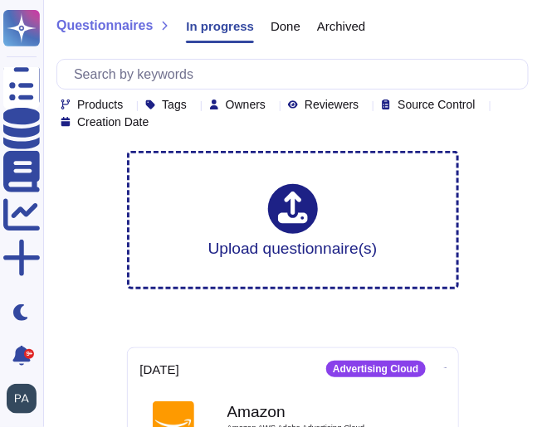
click at [136, 238] on icon at bounding box center [315, 344] width 372 height 212
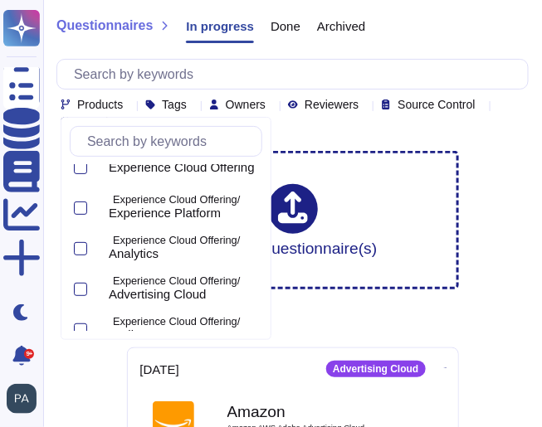
scroll to position [98, 0]
click at [83, 206] on div at bounding box center [80, 208] width 13 height 13
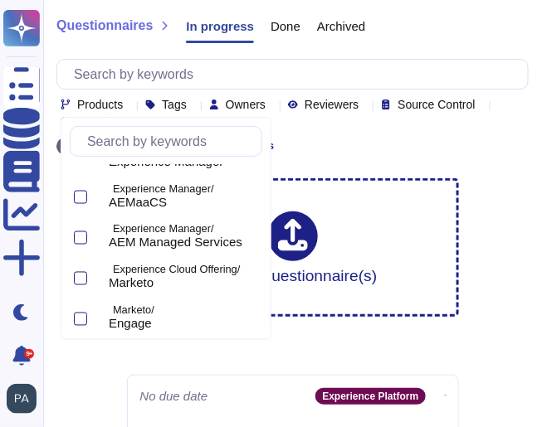
scroll to position [476, 0]
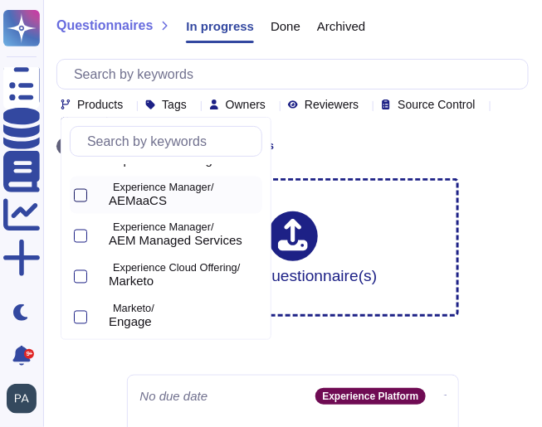
click at [82, 193] on div at bounding box center [80, 195] width 13 height 13
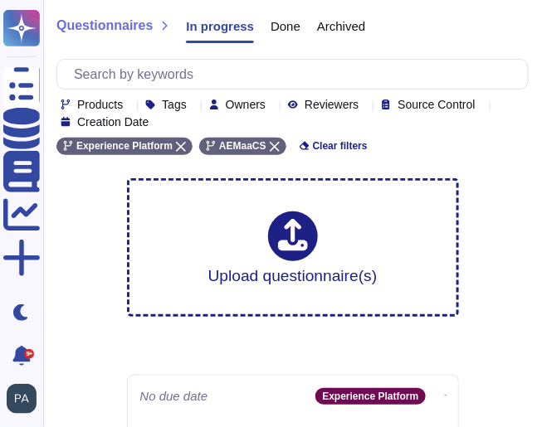
click at [266, 100] on span "Owners" at bounding box center [246, 105] width 40 height 12
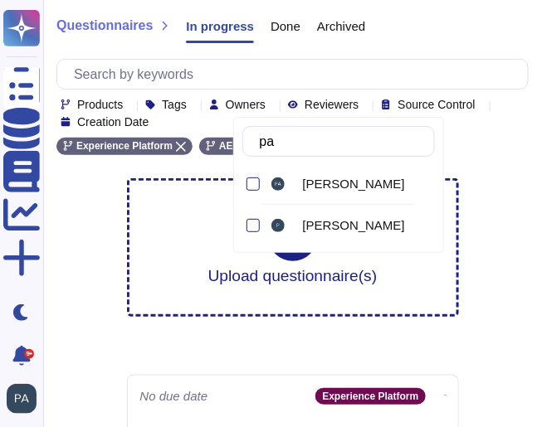
type input "pau"
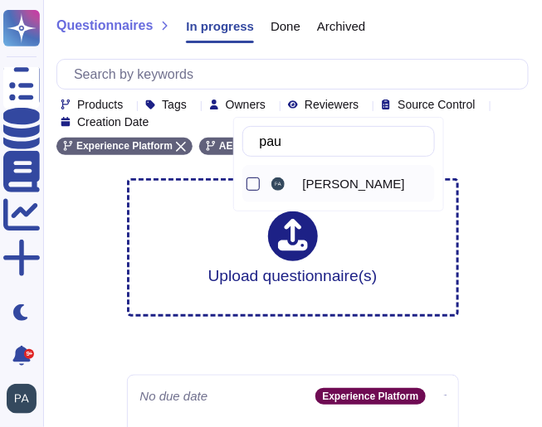
click at [252, 181] on div at bounding box center [253, 184] width 13 height 13
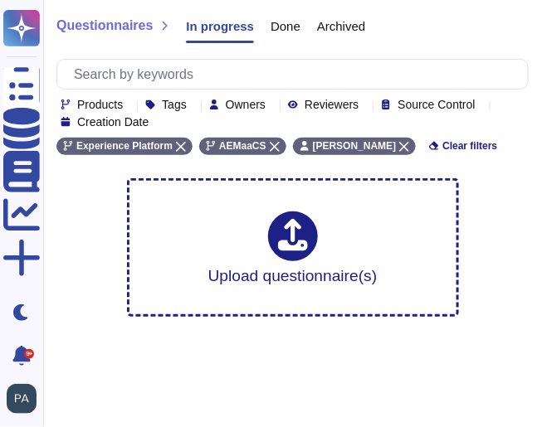
click at [505, 204] on div "Questionnaires In progress Done Archived Products Tags Owners Reviewers Source …" at bounding box center [292, 165] width 499 height 330
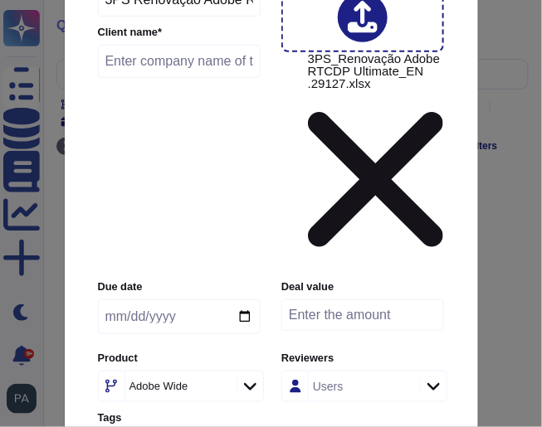
scroll to position [121, 0]
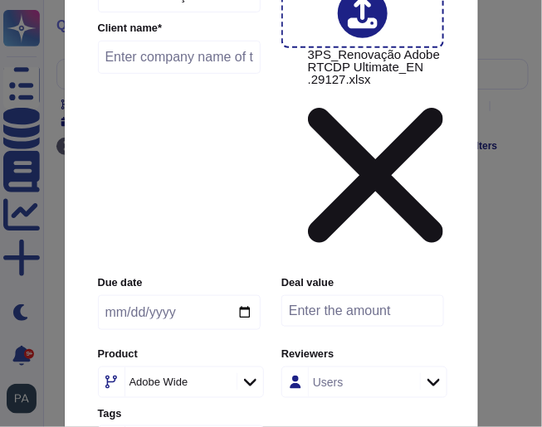
click at [251, 374] on icon at bounding box center [250, 382] width 12 height 17
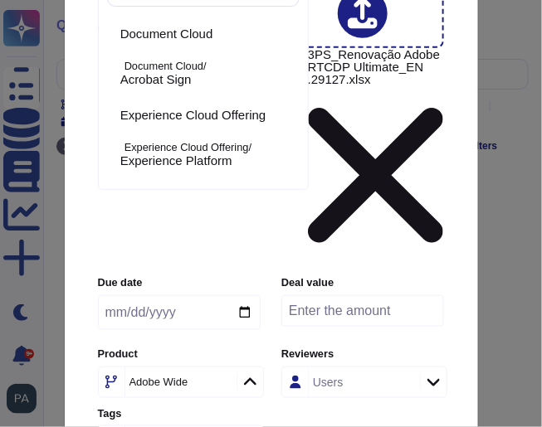
click at [324, 276] on div "Due date Deal value Product Adobe Wide Reviewers Users Tags Tags" at bounding box center [271, 367] width 347 height 182
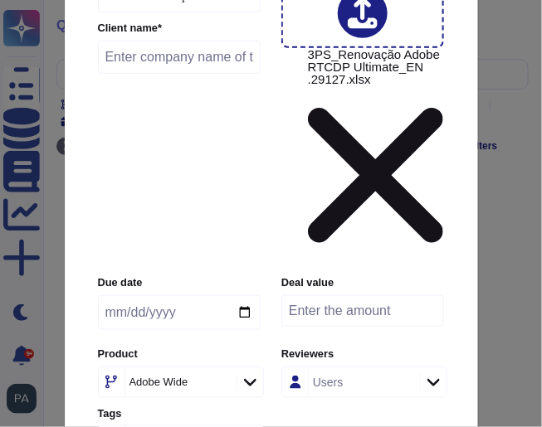
click at [220, 383] on icon at bounding box center [220, 383] width 0 height 0
click at [250, 374] on icon at bounding box center [250, 382] width 12 height 17
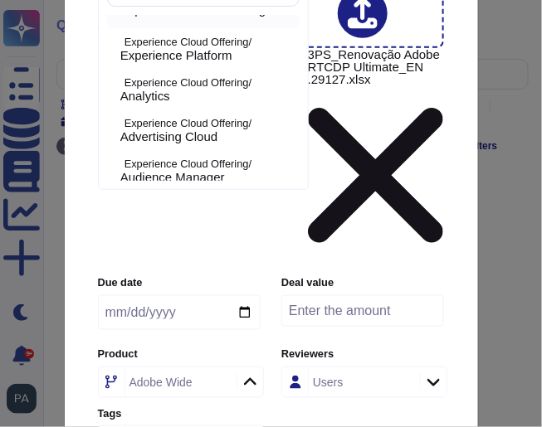
scroll to position [104, 0]
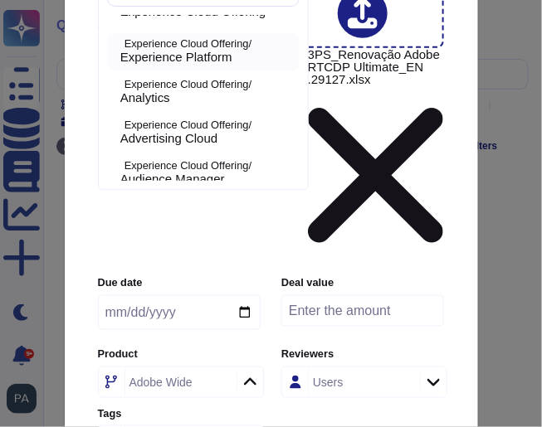
click at [187, 53] on span "Experience Platform" at bounding box center [176, 57] width 112 height 15
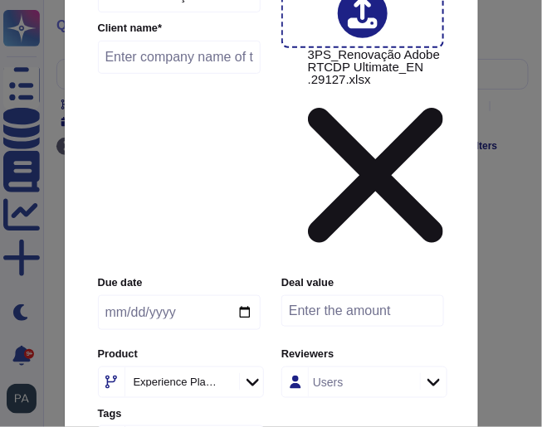
click at [251, 374] on icon at bounding box center [250, 382] width 12 height 17
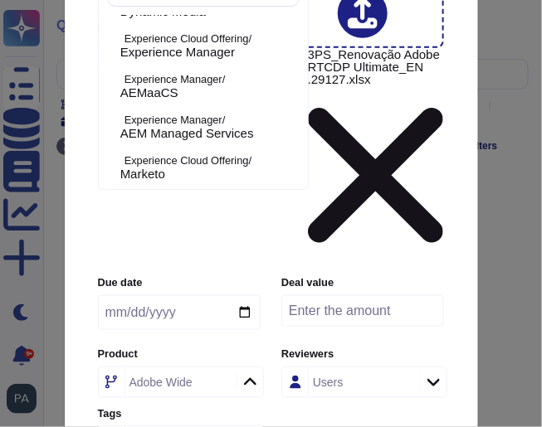
scroll to position [434, 0]
click at [172, 85] on span "AEMaaCS" at bounding box center [149, 92] width 58 height 15
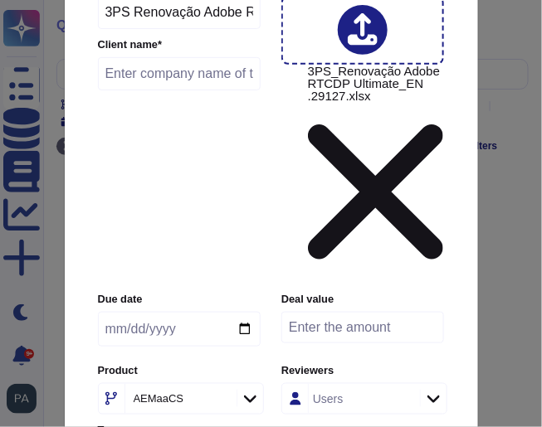
scroll to position [0, 0]
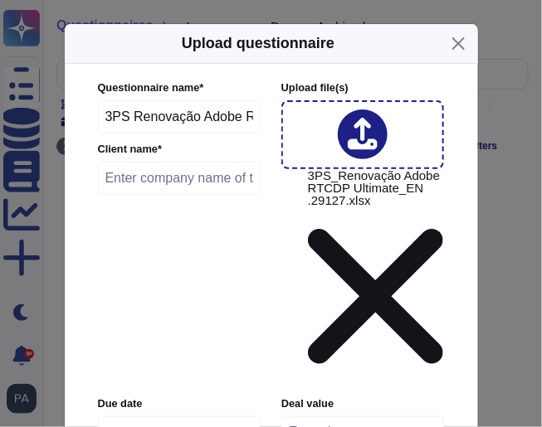
click at [114, 181] on input "text" at bounding box center [180, 178] width 164 height 33
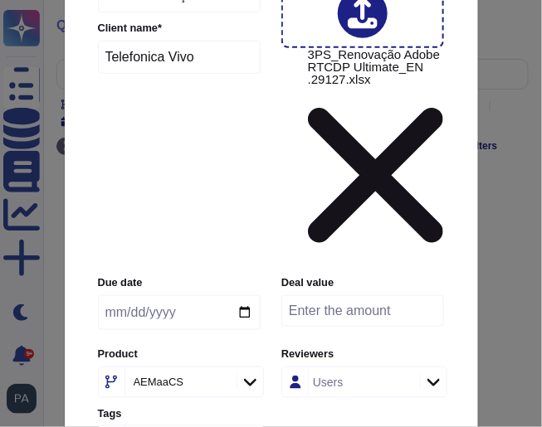
type input "Telefonica Vivo"
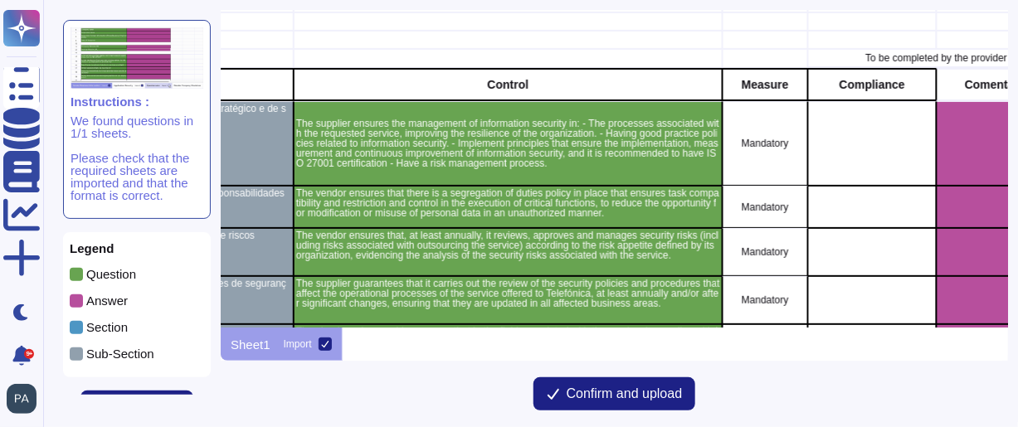
scroll to position [144, 559]
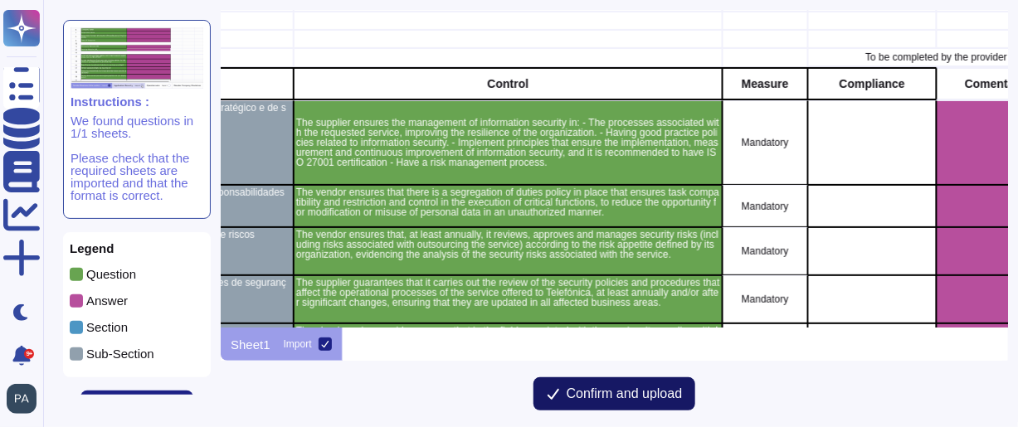
click at [541, 390] on span "Confirm and upload" at bounding box center [625, 394] width 116 height 13
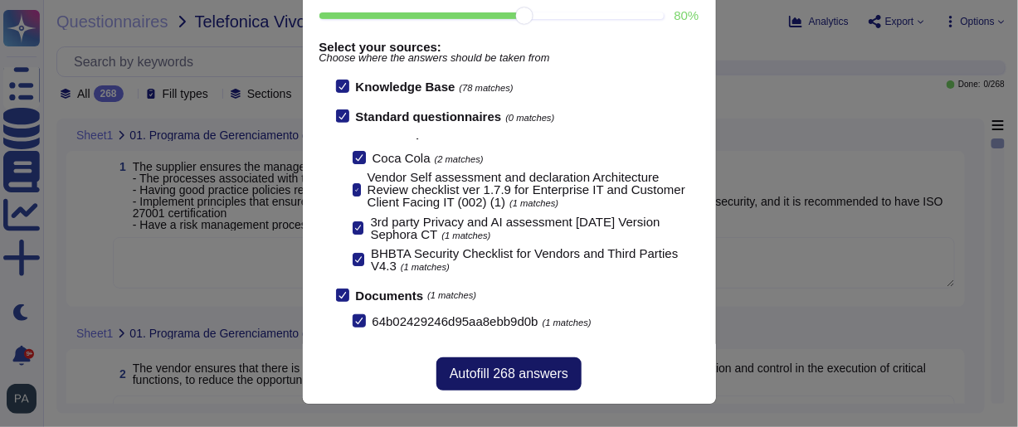
click at [493, 371] on span "Autofill 268 answers" at bounding box center [509, 374] width 119 height 13
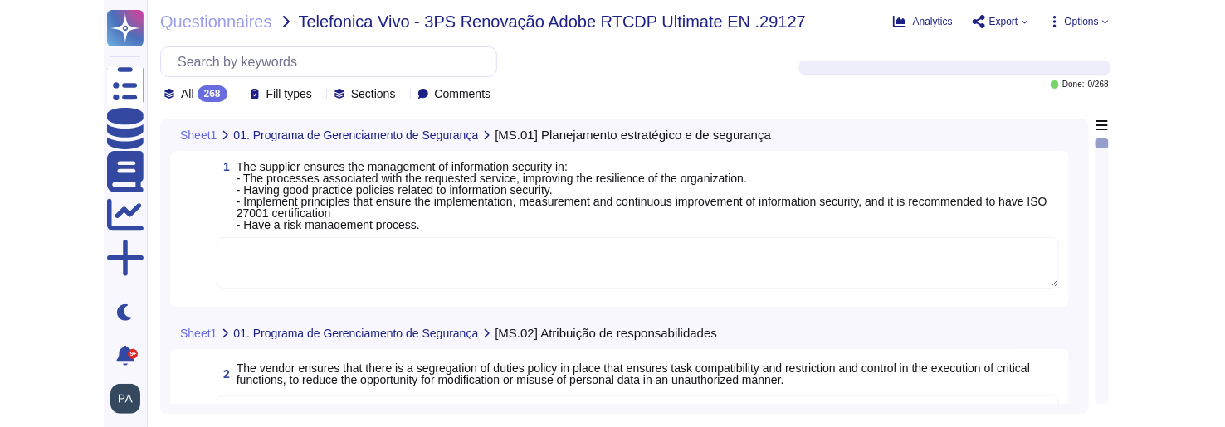
scroll to position [163, 0]
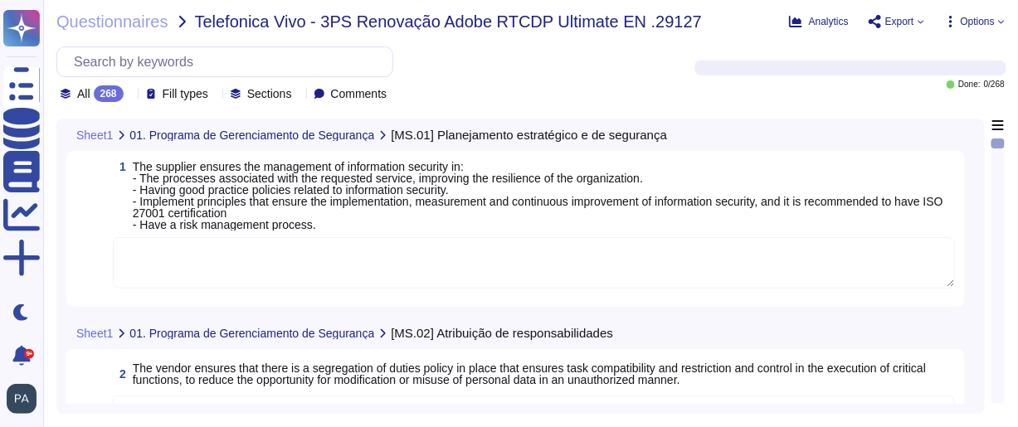
click at [207, 94] on span "Fill types" at bounding box center [186, 94] width 46 height 12
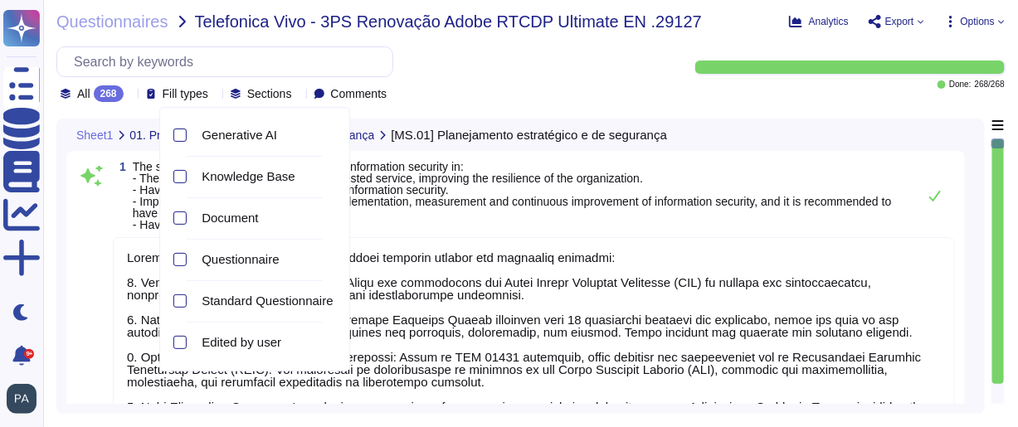
type textarea "Adobe ensures the management of information security through the following meas…"
type textarea "Adobe has implemented a segregation of duties (SoD) policy to ensure that separ…"
click at [207, 95] on span "Fill types" at bounding box center [186, 94] width 46 height 12
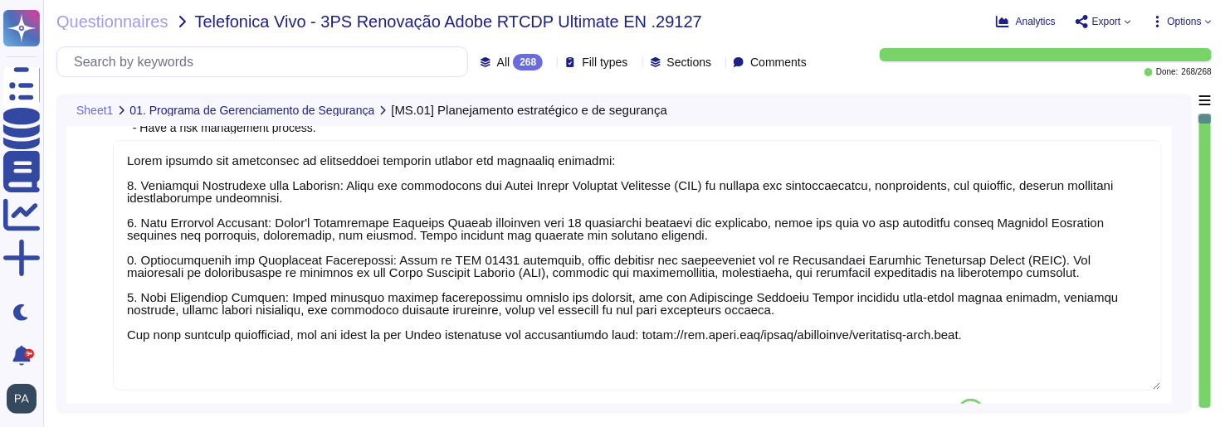
scroll to position [65, 0]
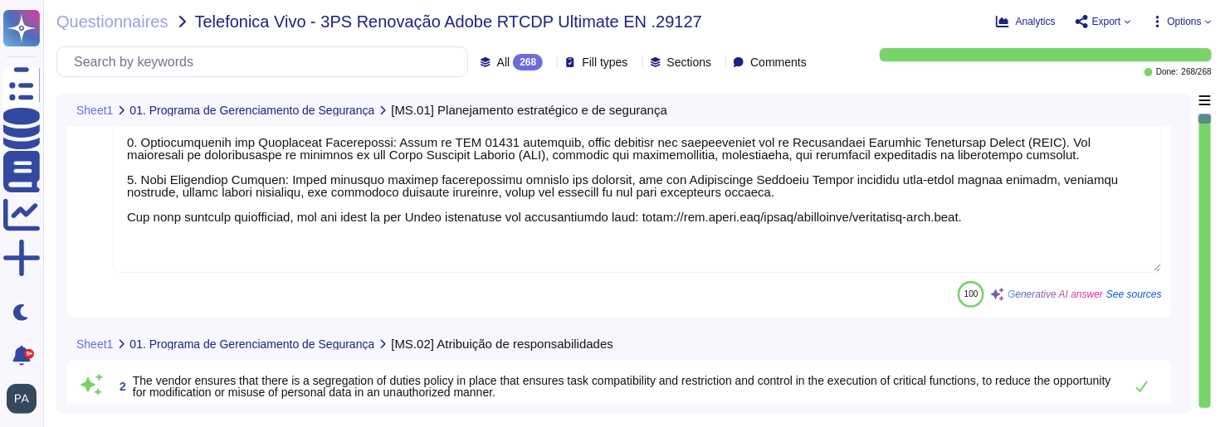
type textarea "Adobe conducts annual risk assessments to identify, evaluate, prioritize, and r…"
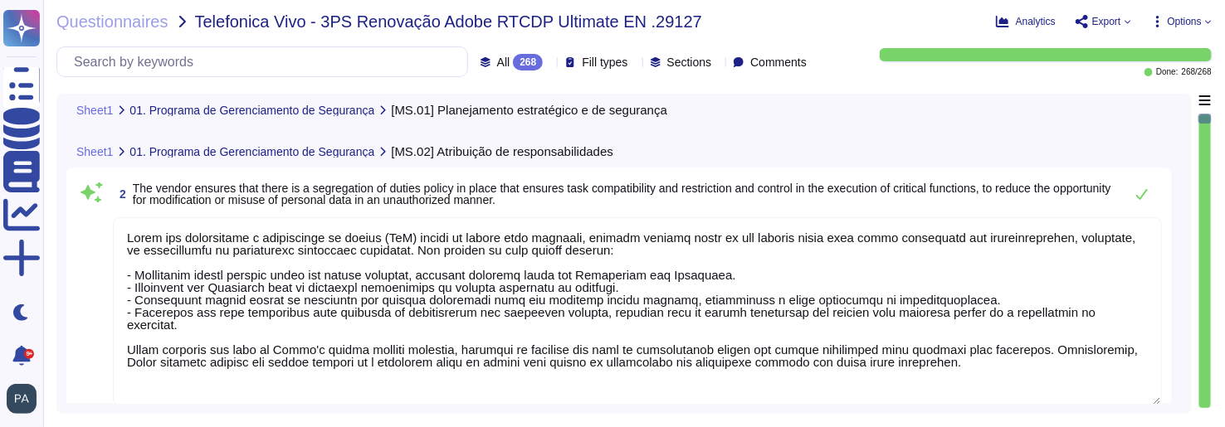
type textarea "Adobe's security policies and standards are reviewed by relevant stakeholders a…"
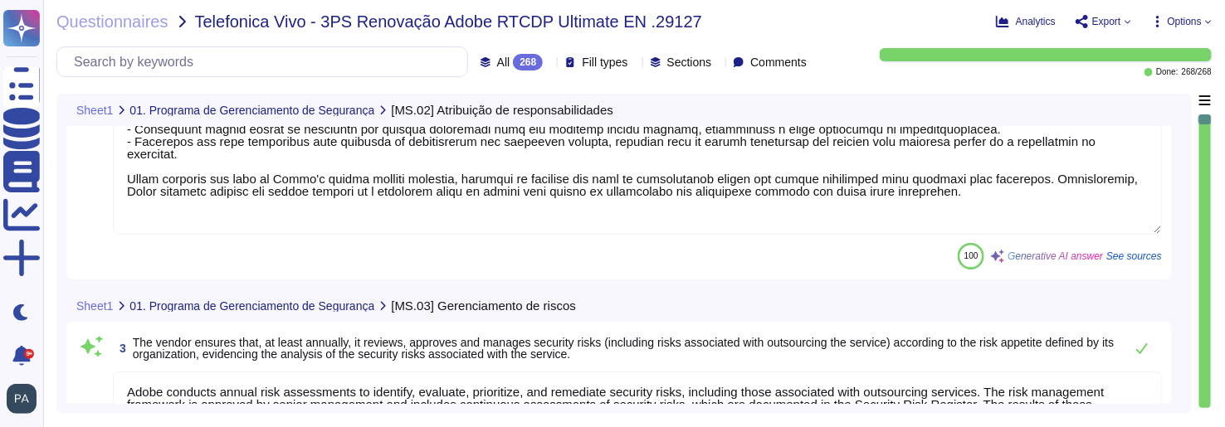
type textarea "Adobe complies with industry-accepted standards, regulations, and certification…"
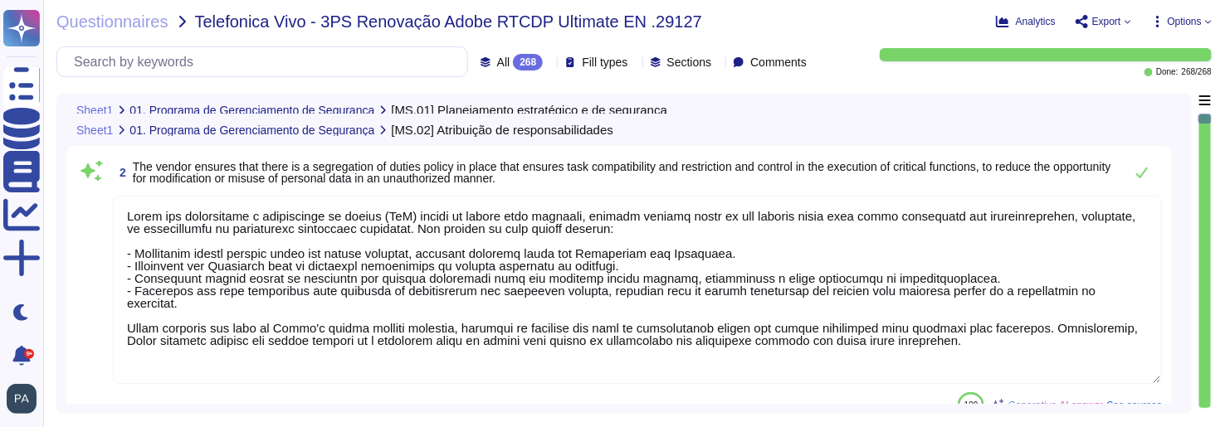
type textarea "Adobe ensures the management of information security through the following meas…"
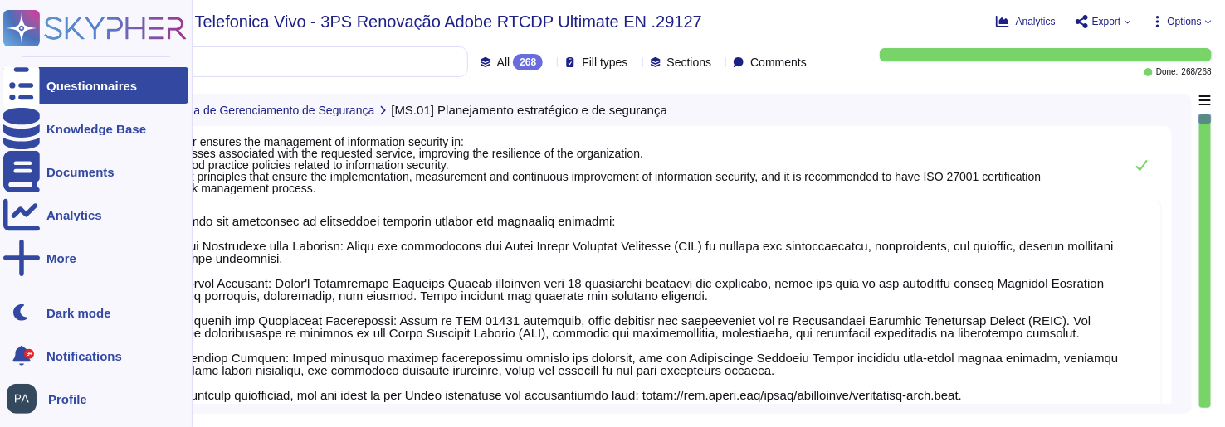
scroll to position [2, 0]
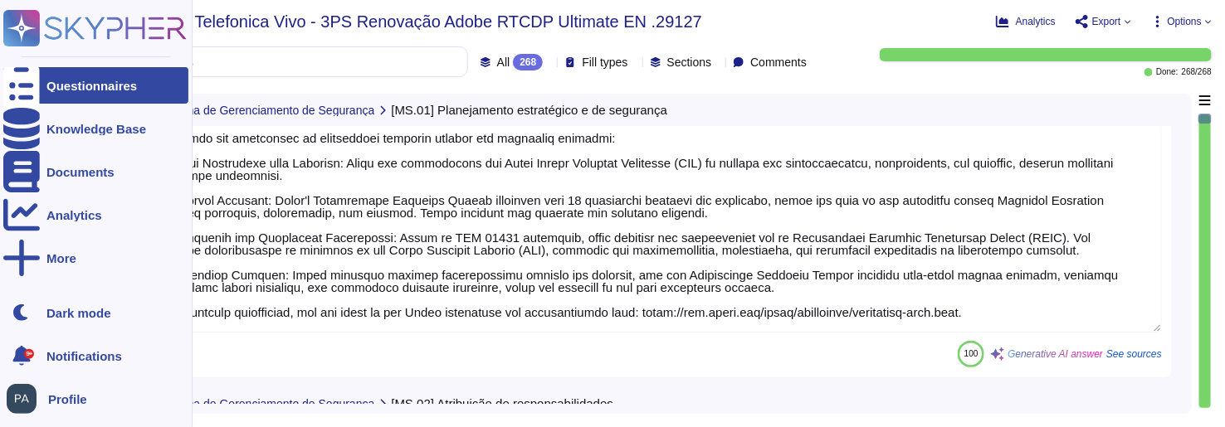
type textarea "Adobe conducts annual risk assessments to identify, evaluate, prioritize, and r…"
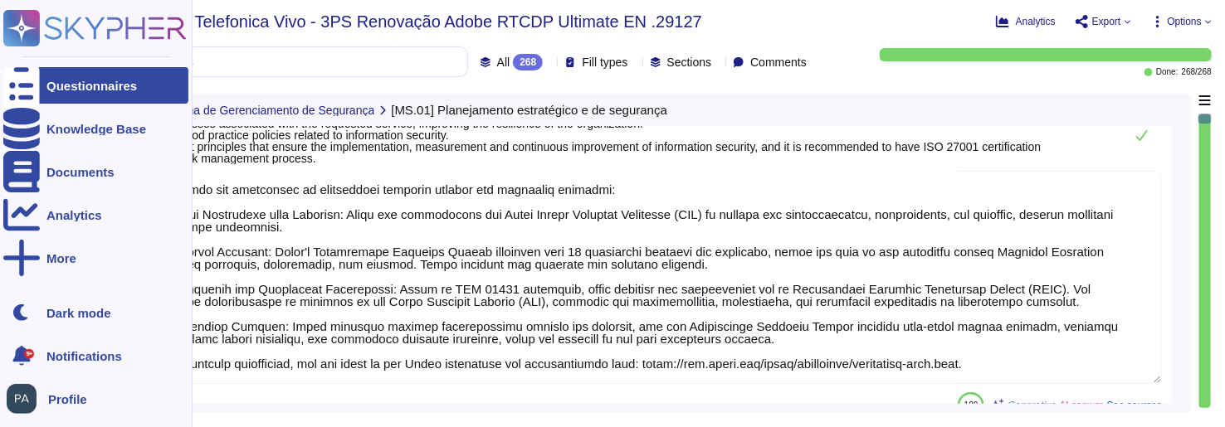
scroll to position [32, 0]
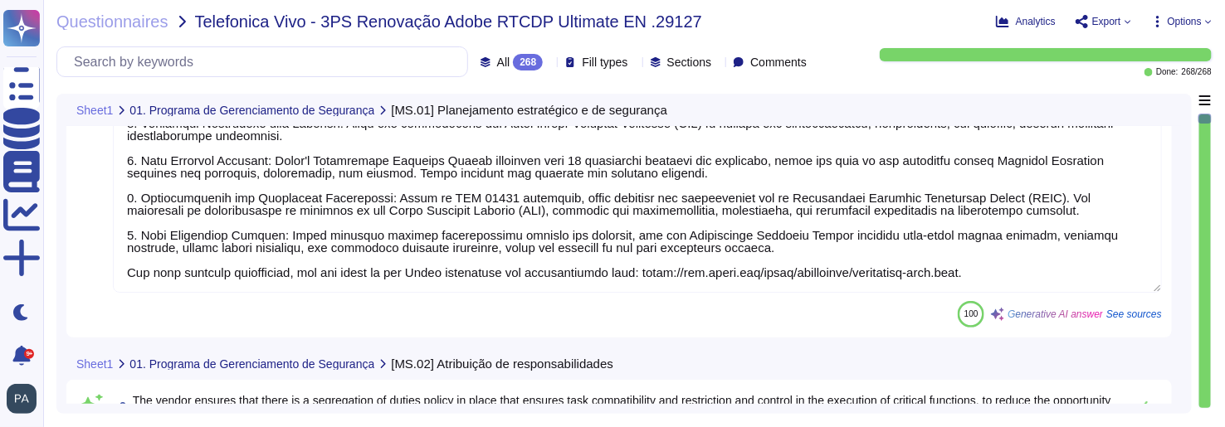
type textarea "Adobe conducts annual risk assessments to identify, evaluate, prioritize, and r…"
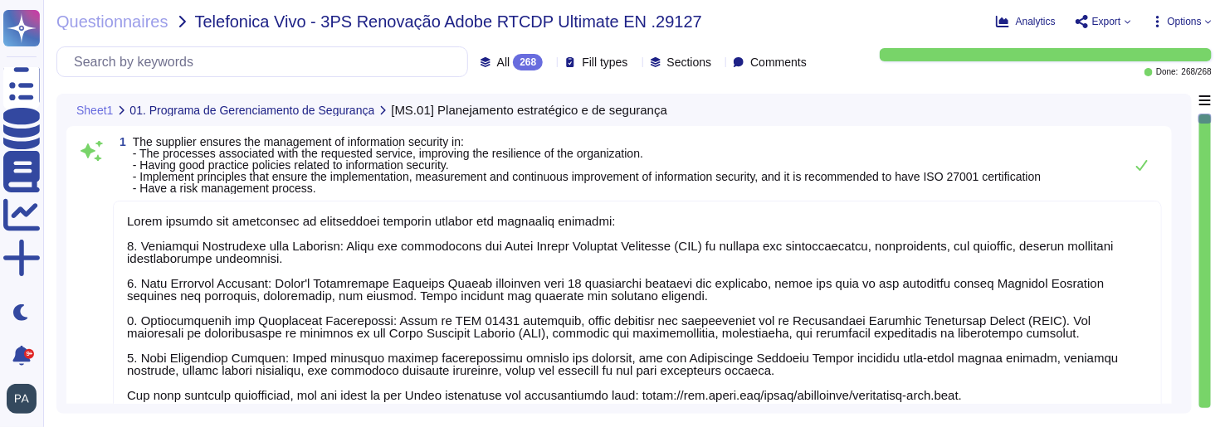
scroll to position [2, 0]
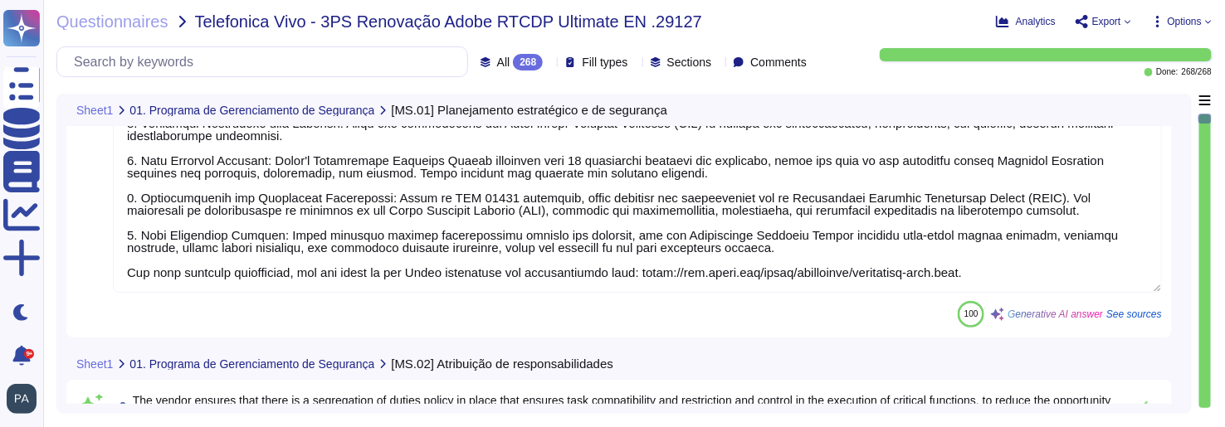
type textarea "Adobe conducts annual risk assessments to identify, evaluate, prioritize, and r…"
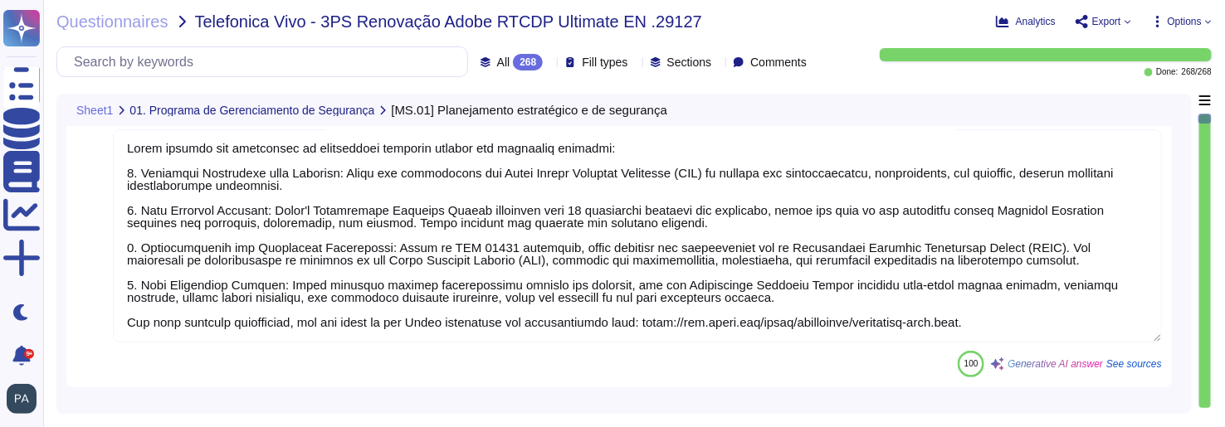
type textarea "Adobe conducts annual risk assessments to identify, evaluate, prioritize, and r…"
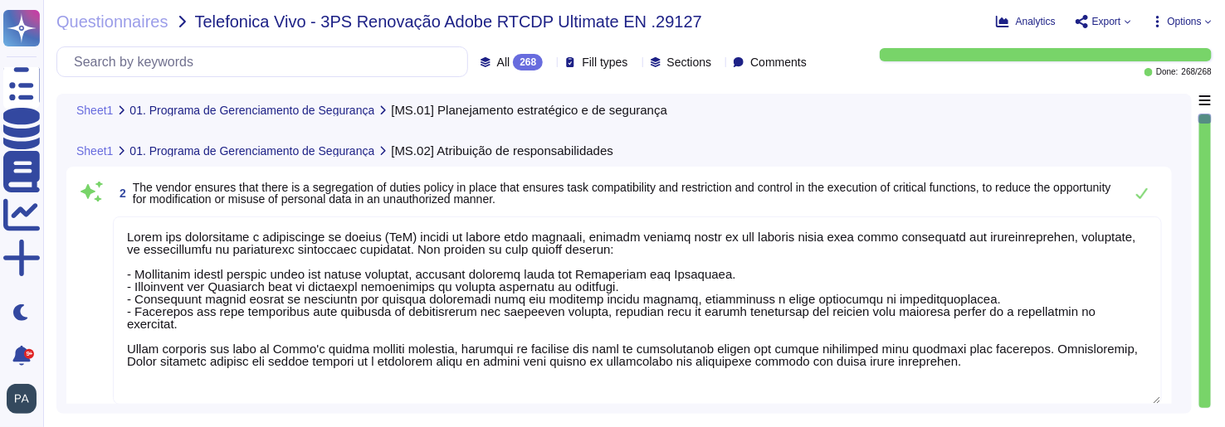
type textarea "Adobe's security policies and standards are reviewed by relevant stakeholders a…"
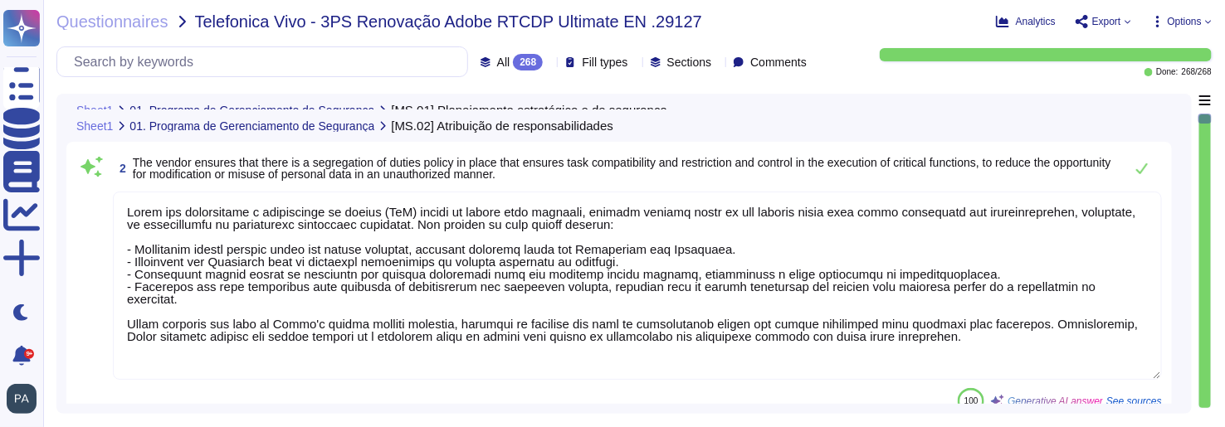
scroll to position [361, 0]
